Goal: Transaction & Acquisition: Book appointment/travel/reservation

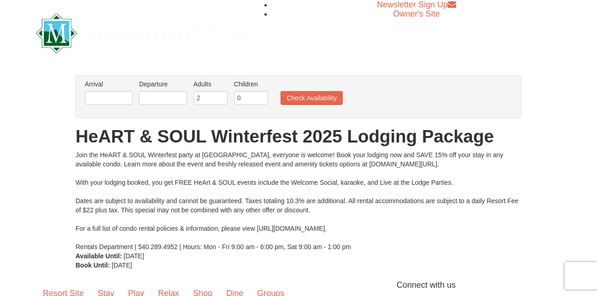
click at [118, 106] on li "Arrival Please format dates MM/DD/YYYY Please format dates MM/DD/YYYY" at bounding box center [108, 95] width 52 height 30
click at [117, 101] on input "text" at bounding box center [109, 98] width 48 height 14
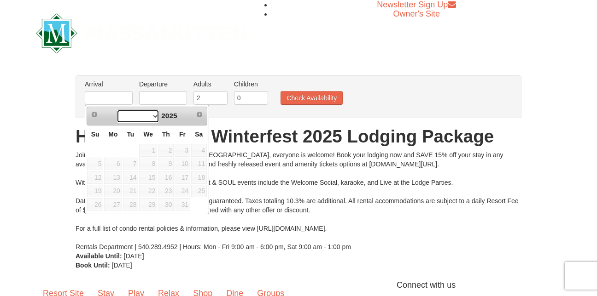
click at [154, 116] on select at bounding box center [137, 117] width 43 height 14
click at [145, 118] on select at bounding box center [137, 117] width 43 height 14
click at [197, 115] on span "Next" at bounding box center [199, 114] width 7 height 7
click at [98, 117] on span "Prev" at bounding box center [94, 114] width 7 height 7
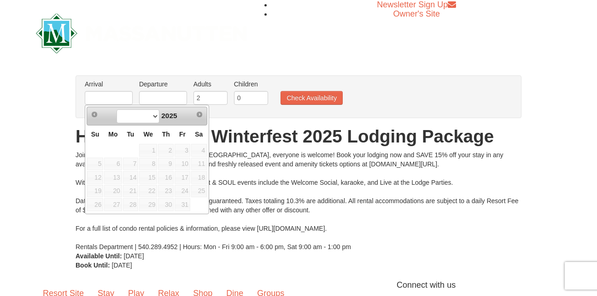
click at [348, 211] on div "Join the HeART & SOUL Winterfest party at Massanutten, everyone is welcome! Boo…" at bounding box center [298, 201] width 446 height 101
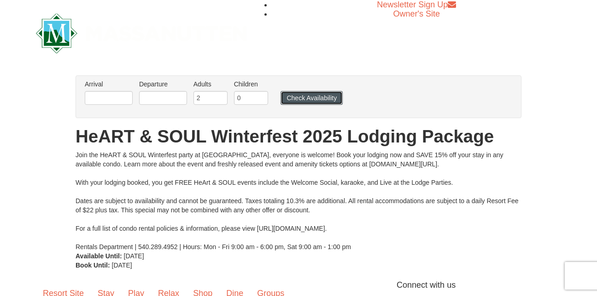
click at [319, 97] on button "Check Availability" at bounding box center [311, 98] width 62 height 14
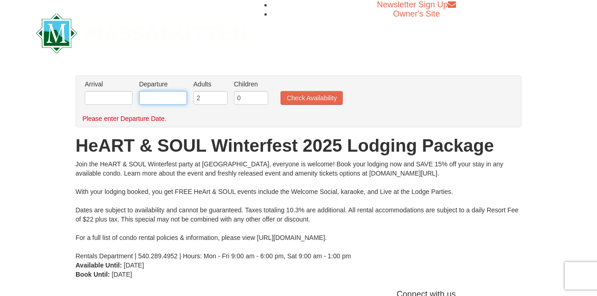
click at [161, 98] on input "text" at bounding box center [163, 98] width 48 height 14
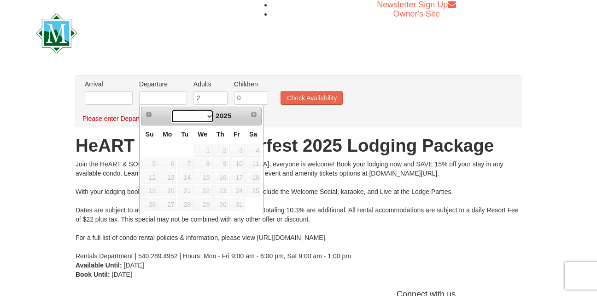
click at [208, 118] on select at bounding box center [192, 117] width 43 height 14
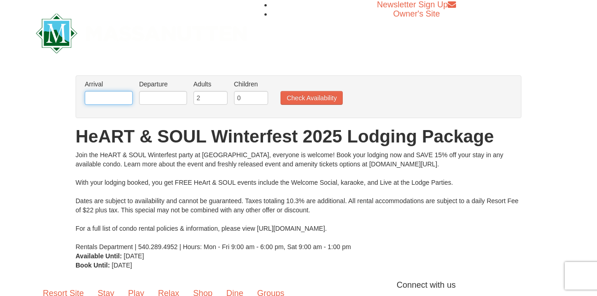
click at [108, 100] on input "text" at bounding box center [109, 98] width 48 height 14
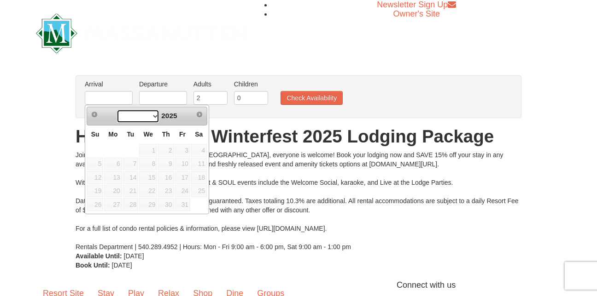
click at [153, 117] on select at bounding box center [137, 117] width 43 height 14
click at [95, 115] on span "Prev" at bounding box center [94, 114] width 7 height 7
click at [101, 101] on input "text" at bounding box center [109, 98] width 48 height 14
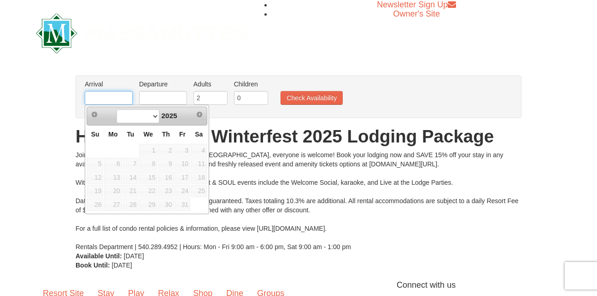
type input "3"
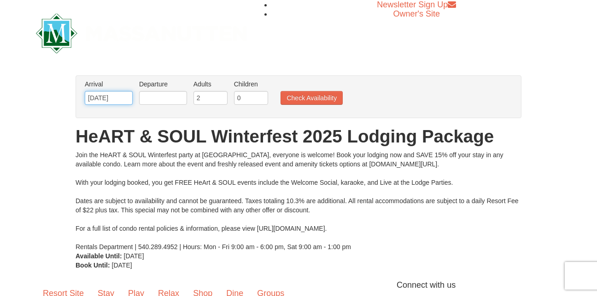
type input "01/9/2026"
click at [160, 98] on input "text" at bounding box center [163, 98] width 48 height 14
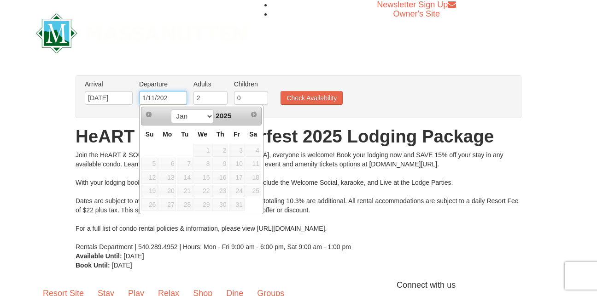
type input "1/11/2026"
type input "01/09/2026"
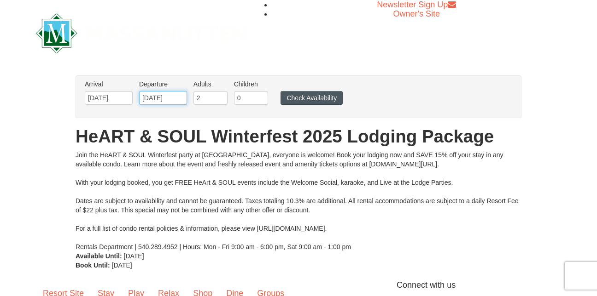
type input "1/11/2026"
click at [297, 93] on button "Check Availability" at bounding box center [311, 98] width 62 height 14
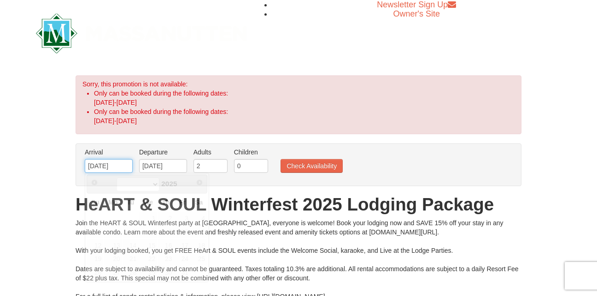
click at [126, 163] on input "[DATE]" at bounding box center [109, 166] width 48 height 14
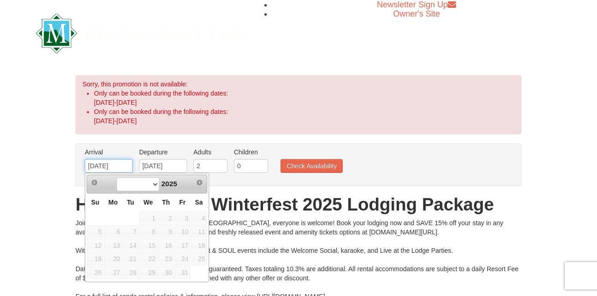
type input "01/13/2026"
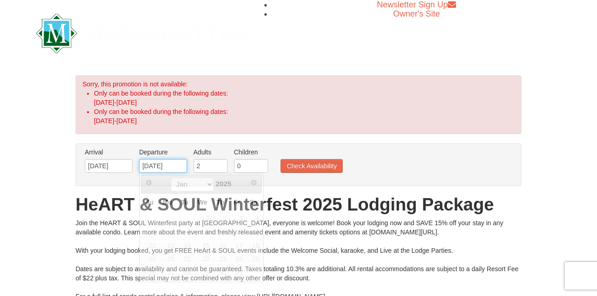
click at [180, 162] on input "01/13/2025" at bounding box center [163, 166] width 48 height 14
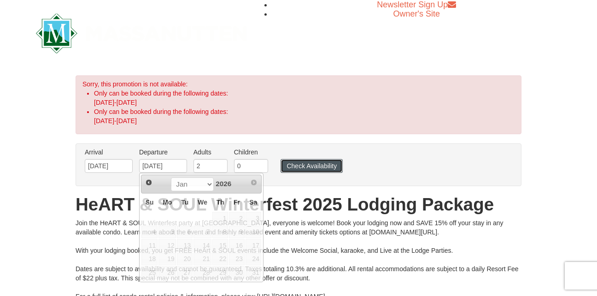
click at [296, 168] on button "Check Availability" at bounding box center [311, 166] width 62 height 14
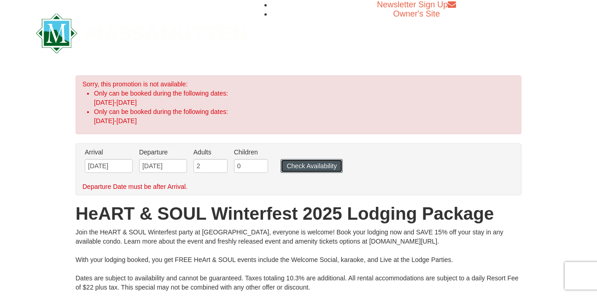
click at [305, 168] on button "Check Availability" at bounding box center [311, 166] width 62 height 14
click at [103, 167] on input "01/13/2026" at bounding box center [109, 166] width 48 height 14
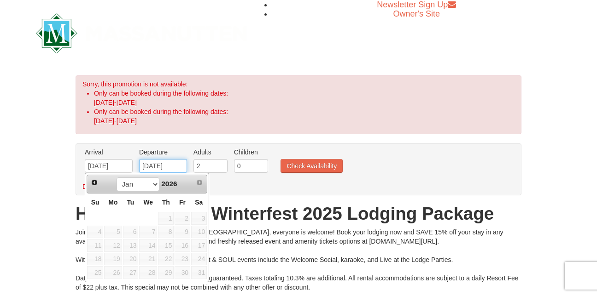
type input "01/13/2025"
click at [155, 166] on input "01/13/2025" at bounding box center [163, 166] width 48 height 14
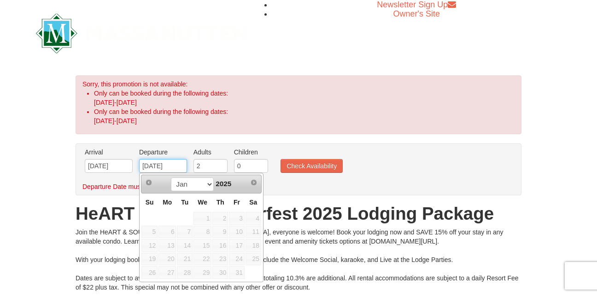
click at [158, 169] on input "01/13/2025" at bounding box center [163, 166] width 48 height 14
click at [104, 168] on input "01/13/2026" at bounding box center [109, 166] width 48 height 14
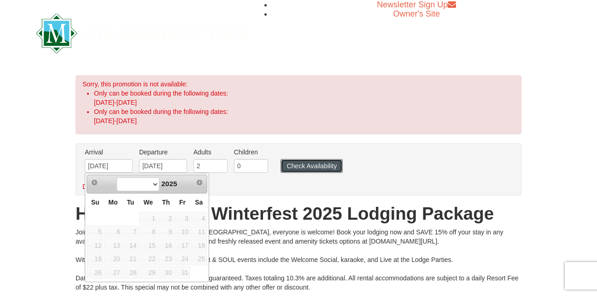
click at [336, 168] on button "Check Availability" at bounding box center [311, 166] width 62 height 14
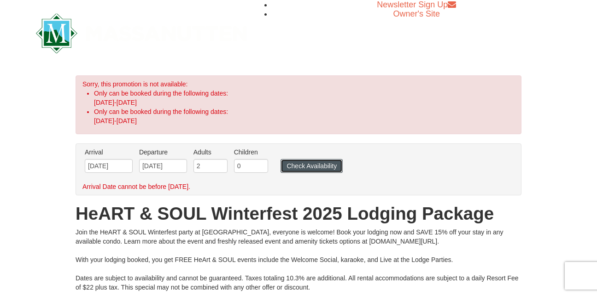
click at [311, 167] on button "Check Availability" at bounding box center [311, 166] width 62 height 14
click at [123, 162] on input "01/09/2025" at bounding box center [109, 166] width 48 height 14
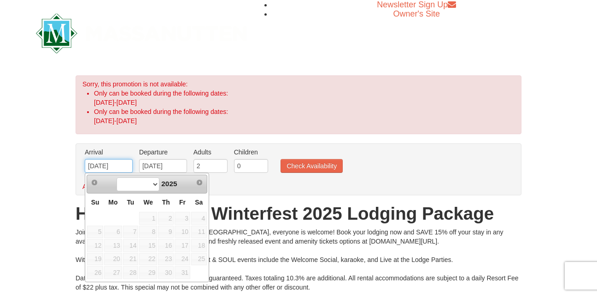
type input "[DATE]"
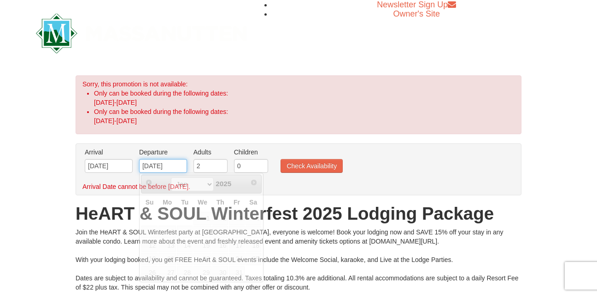
click at [179, 168] on input "01/13/2025" at bounding box center [163, 166] width 48 height 14
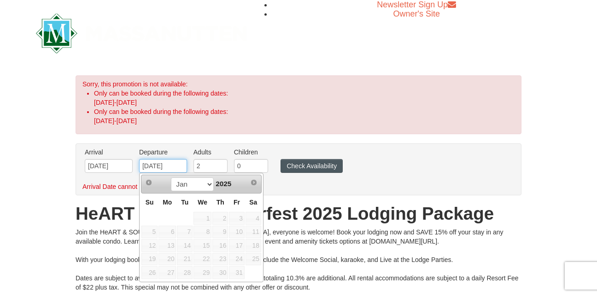
type input "01/13/2026"
click at [301, 165] on button "Check Availability" at bounding box center [311, 166] width 62 height 14
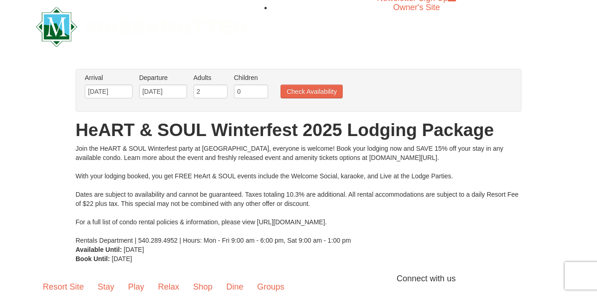
scroll to position [46, 0]
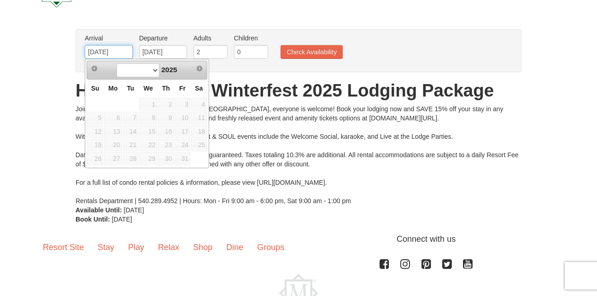
drag, startPoint x: 127, startPoint y: 54, endPoint x: 53, endPoint y: 52, distance: 73.7
click at [53, 52] on div "× From: To: Adults: 2 Children: 0 Change Arrival Please format dates MM/DD/YYYY…" at bounding box center [298, 126] width 597 height 213
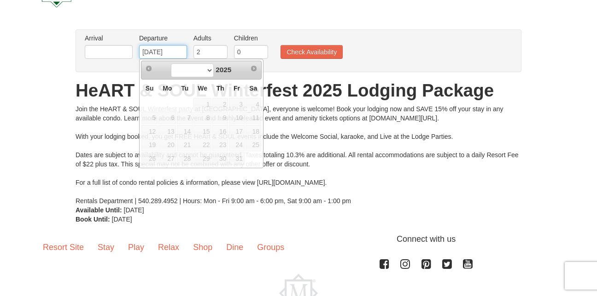
drag, startPoint x: 179, startPoint y: 51, endPoint x: 118, endPoint y: 54, distance: 61.3
click at [118, 54] on ul "Arrival Please format dates MM/DD/YYYY Please format dates MM/DD/YYYY Departure…" at bounding box center [293, 49] width 422 height 30
click at [25, 238] on div "Resort Site Stay Play Relax Shop Dine Groups Connect with us Facebook Instagram…" at bounding box center [298, 289] width 597 height 112
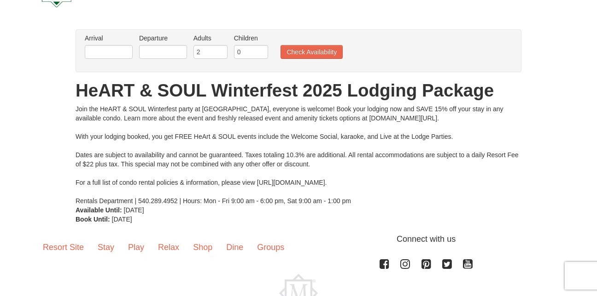
click at [431, 171] on div "Join the HeART & SOUL Winterfest party at Massanutten, everyone is welcome! Boo…" at bounding box center [298, 154] width 446 height 101
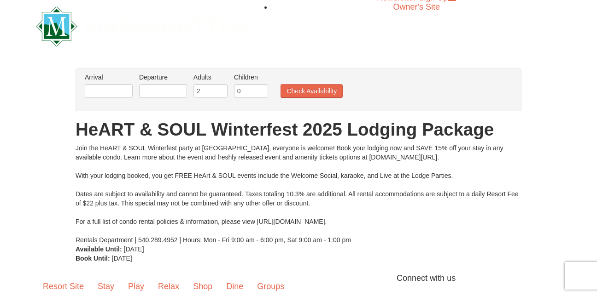
scroll to position [0, 0]
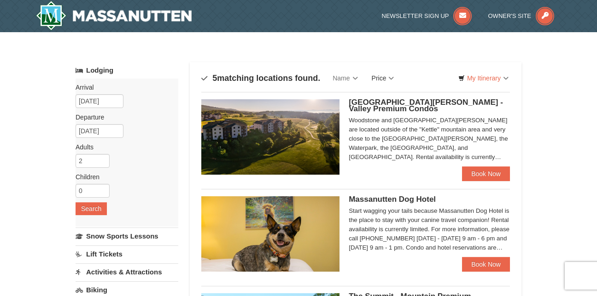
drag, startPoint x: 376, startPoint y: 80, endPoint x: 375, endPoint y: 85, distance: 5.1
drag, startPoint x: 375, startPoint y: 85, endPoint x: 358, endPoint y: 49, distance: 39.3
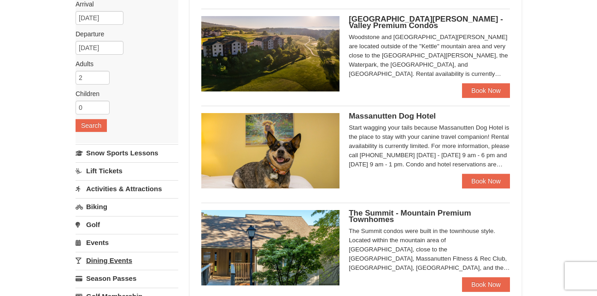
scroll to position [92, 0]
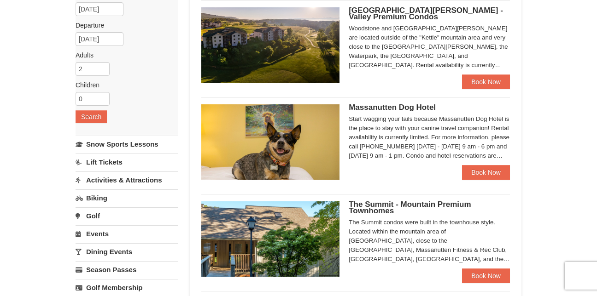
click at [110, 248] on link "Dining Events" at bounding box center [126, 251] width 103 height 17
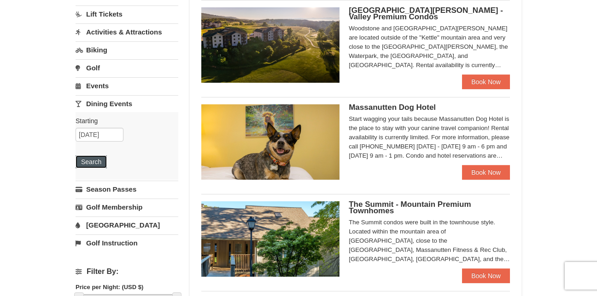
click at [97, 165] on button "Search" at bounding box center [90, 162] width 31 height 13
